Goal: Task Accomplishment & Management: Complete application form

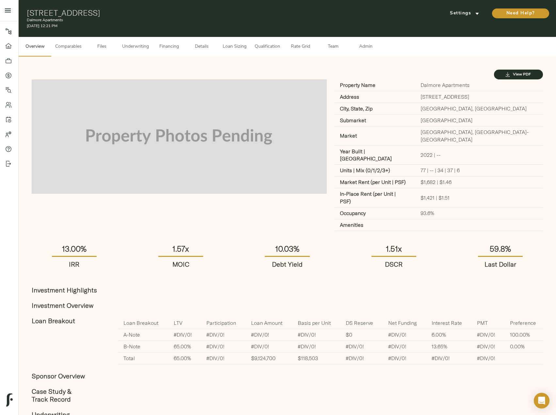
click at [104, 49] on span "Files" at bounding box center [101, 47] width 25 height 8
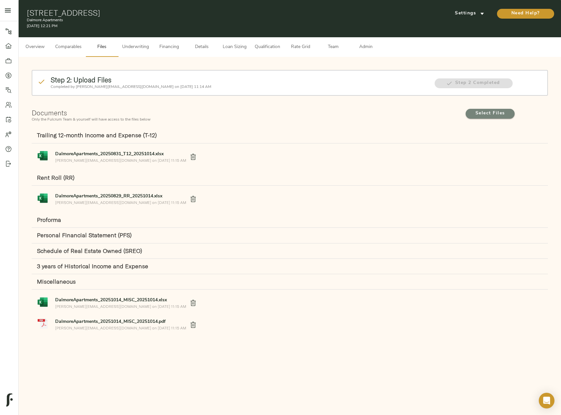
click at [483, 113] on span "Select Files" at bounding box center [490, 113] width 36 height 8
click at [0, 0] on input "Select Files" at bounding box center [0, 0] width 0 height 0
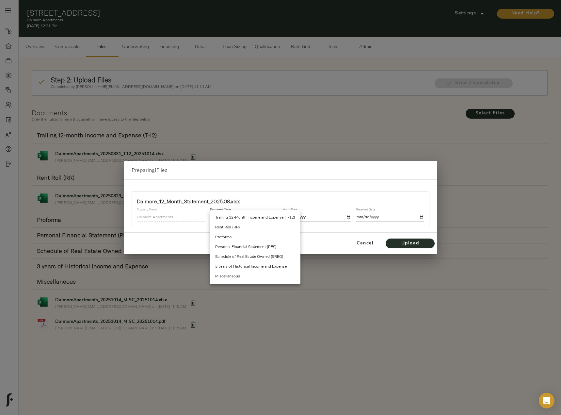
click at [253, 221] on body "Dalmore Apartments - 1303 S 203rd St, Omaha, NE 68130 Pipeline Dashboard Portfo…" at bounding box center [280, 215] width 561 height 430
click at [273, 218] on li "Trailing 12-Month Income and Expense (T-12)" at bounding box center [255, 218] width 90 height 10
type input "trailing_twelve"
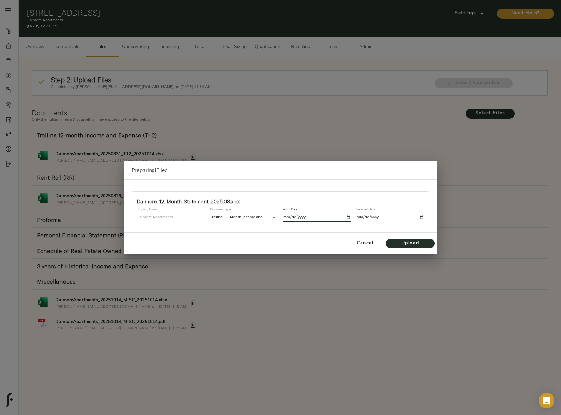
click at [348, 217] on input "date" at bounding box center [317, 217] width 68 height 9
click at [421, 215] on input "date" at bounding box center [390, 217] width 68 height 9
click at [348, 216] on input "2025-10-14" at bounding box center [317, 217] width 68 height 9
type input "2025-08-31"
click at [422, 214] on input "date" at bounding box center [390, 217] width 68 height 9
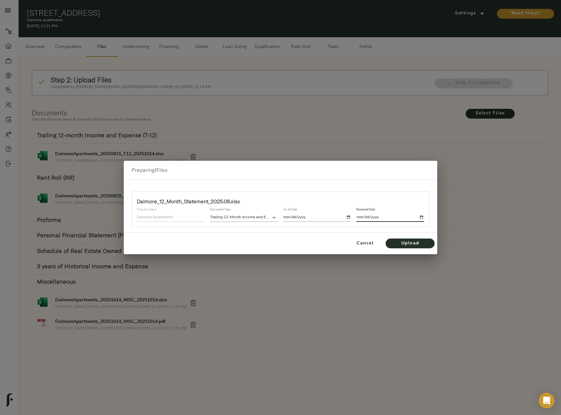
type input "2025-10-14"
click at [413, 244] on span "Upload" at bounding box center [410, 243] width 36 height 8
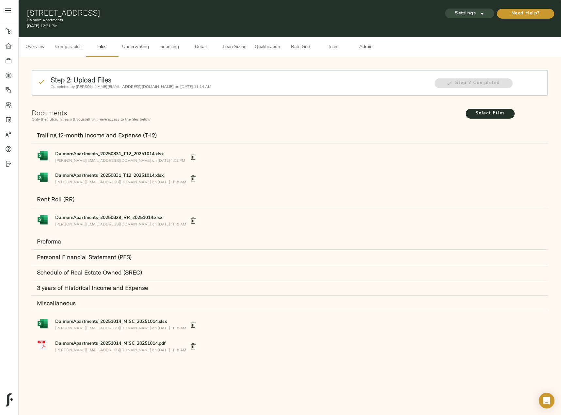
click at [470, 14] on span "Settings" at bounding box center [469, 13] width 36 height 8
click at [471, 24] on li "Underwriting Template" at bounding box center [468, 27] width 63 height 12
click at [147, 47] on div at bounding box center [280, 207] width 561 height 415
click at [143, 45] on span "Underwriting" at bounding box center [135, 47] width 27 height 8
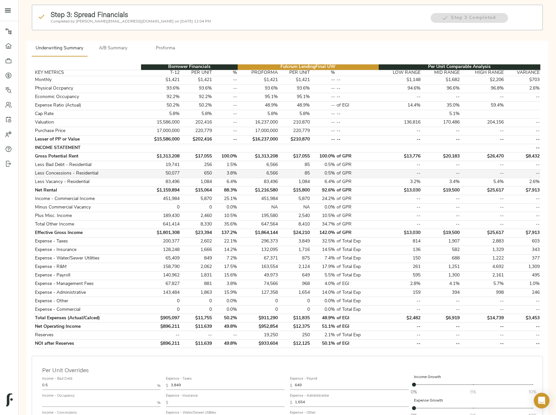
scroll to position [65, 0]
